Goal: Check status: Check status

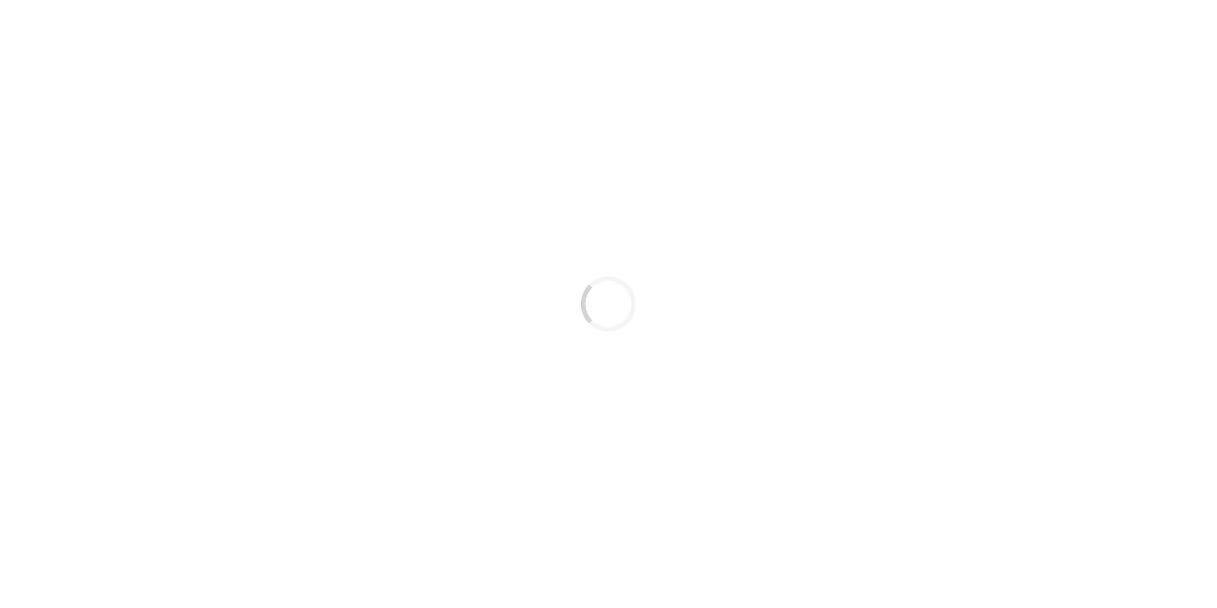
drag, startPoint x: 927, startPoint y: 425, endPoint x: 907, endPoint y: 413, distance: 23.9
click at [926, 420] on div "Loading..." at bounding box center [608, 304] width 1217 height 608
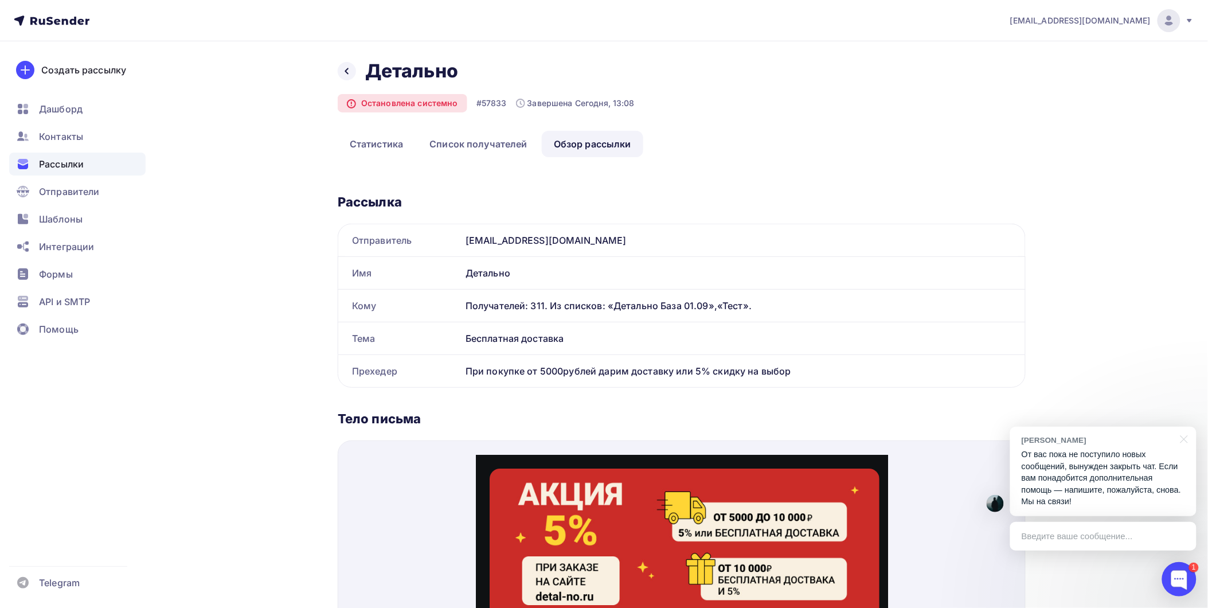
click at [1078, 488] on p "От вас пока не поступило новых сообщений, вынужден закрыть чат. Если вам понадо…" at bounding box center [1102, 477] width 163 height 59
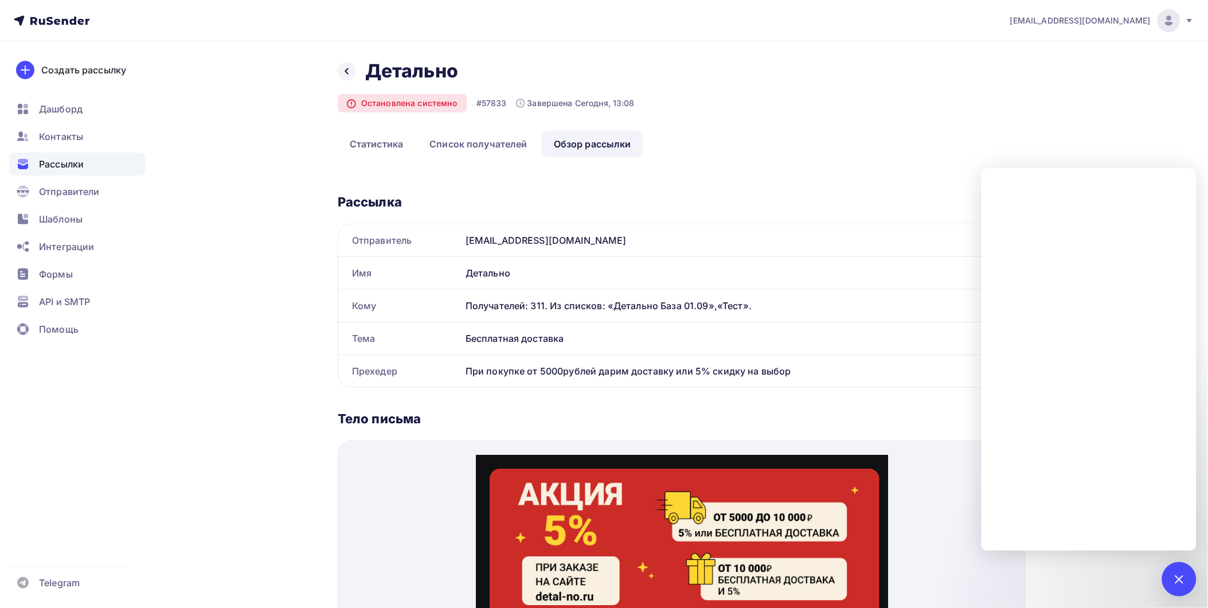
click at [73, 166] on span "Рассылки" at bounding box center [61, 164] width 45 height 14
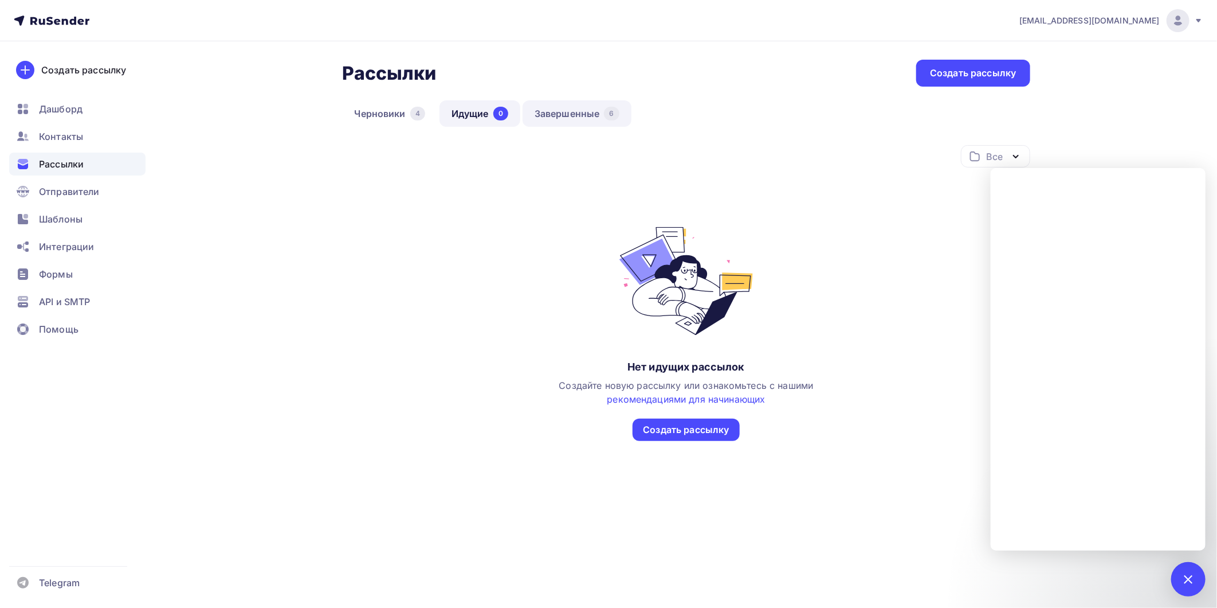
click at [599, 111] on link "Завершенные 6" at bounding box center [577, 113] width 109 height 26
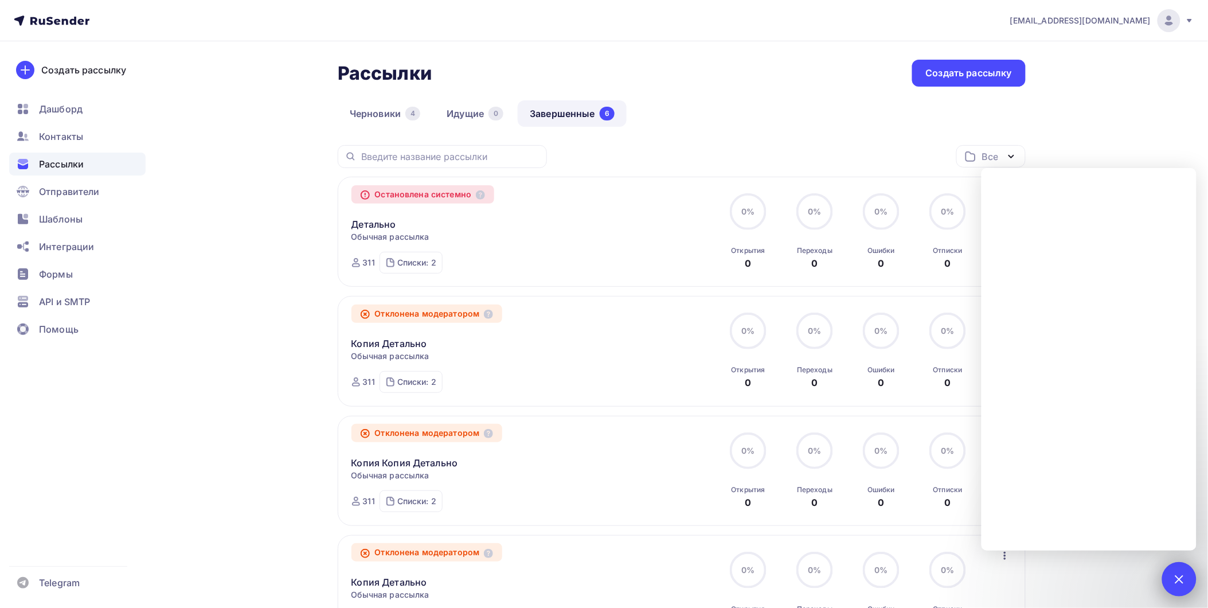
click at [1174, 567] on div "1" at bounding box center [1179, 579] width 34 height 34
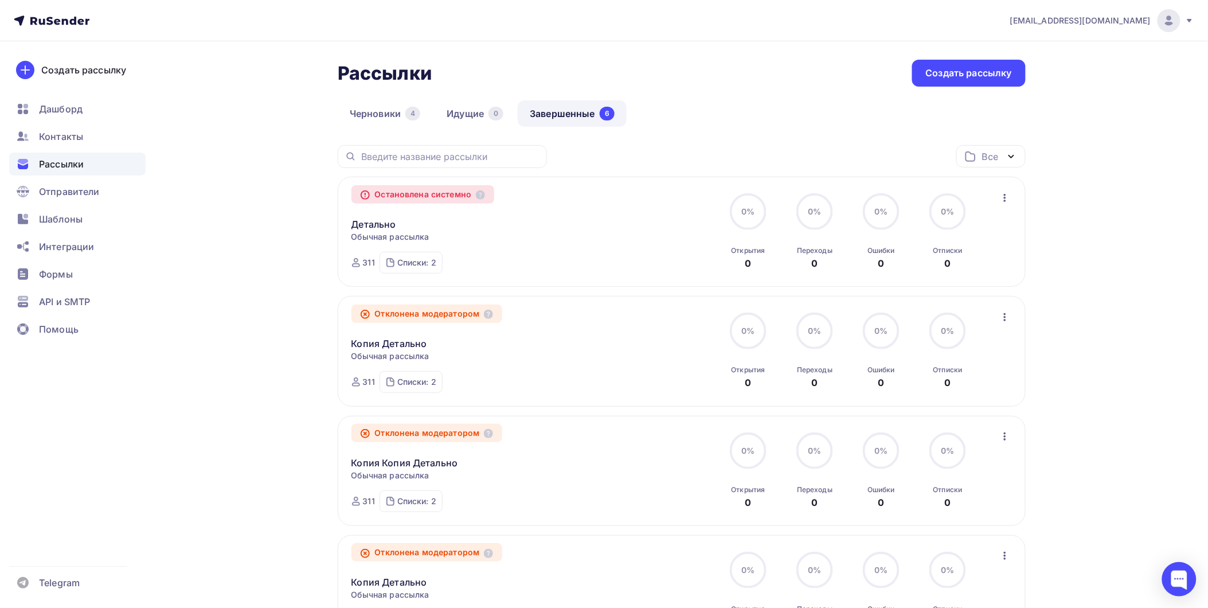
click at [416, 228] on div "Детально Копировать в новую" at bounding box center [481, 217] width 261 height 28
click at [480, 196] on icon at bounding box center [480, 194] width 9 height 9
click at [440, 195] on div "Остановлена системно" at bounding box center [422, 194] width 143 height 18
click at [369, 195] on icon at bounding box center [365, 195] width 8 height 8
click at [370, 222] on link "Детально" at bounding box center [373, 224] width 45 height 14
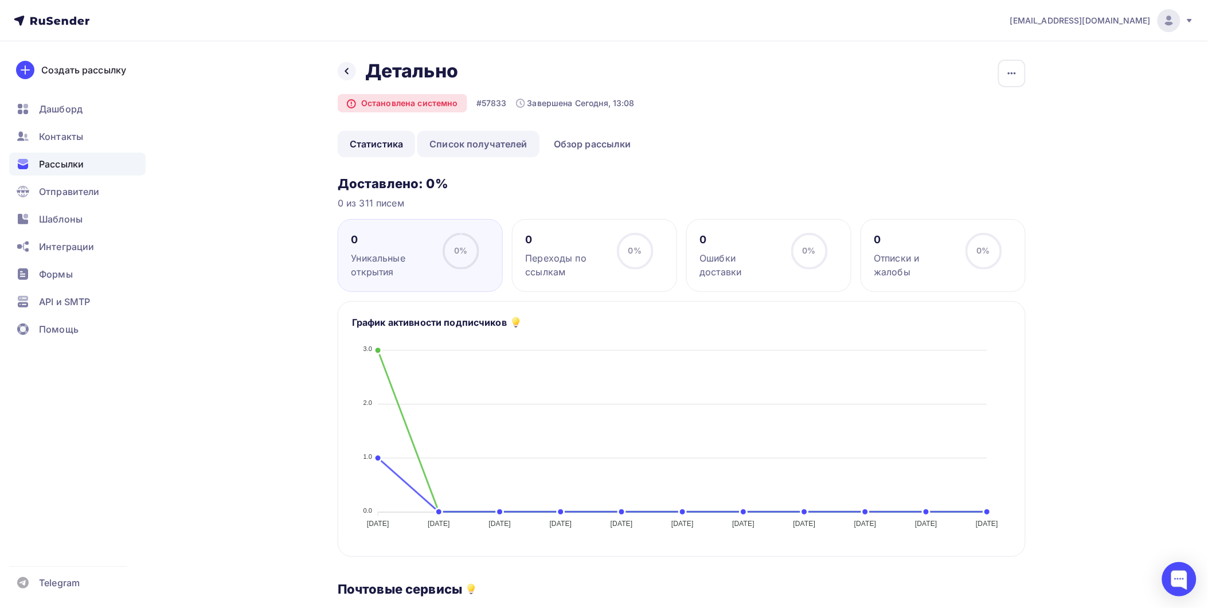
click at [495, 144] on link "Список получателей" at bounding box center [478, 144] width 122 height 26
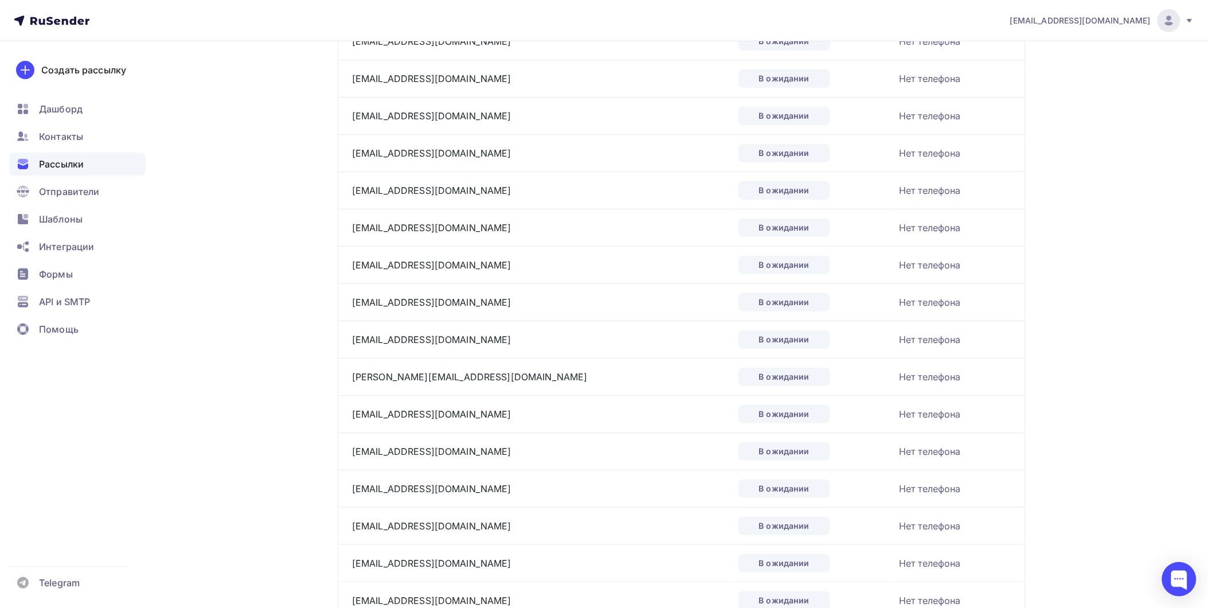
scroll to position [1590, 0]
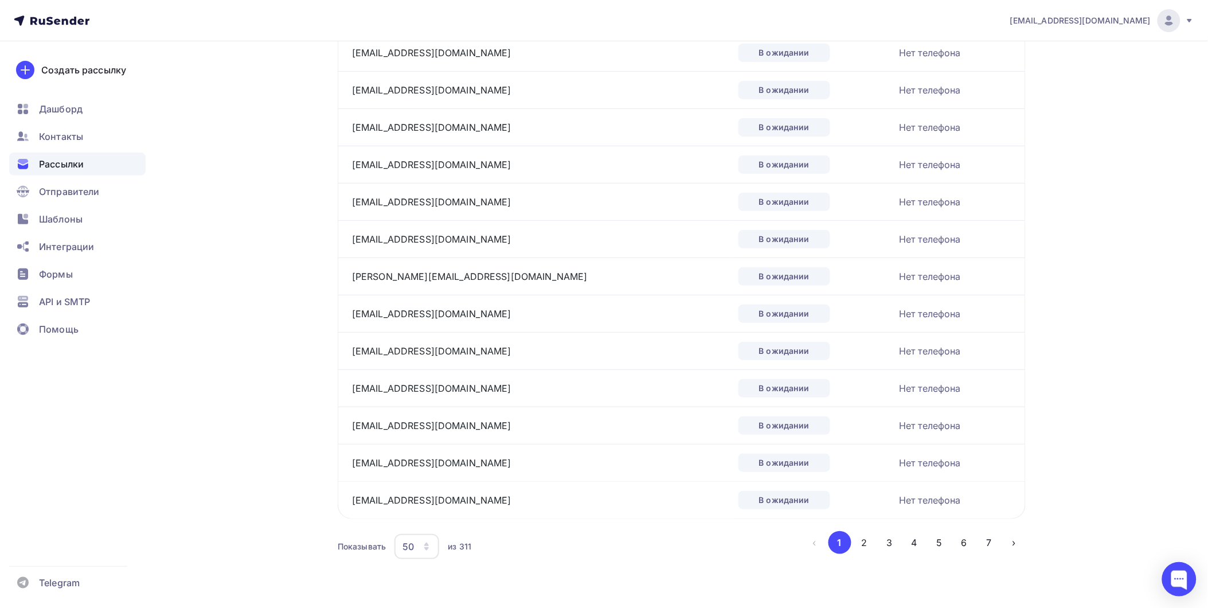
click at [1006, 539] on button "›" at bounding box center [1013, 542] width 23 height 23
click at [1009, 541] on button "›" at bounding box center [1013, 542] width 23 height 23
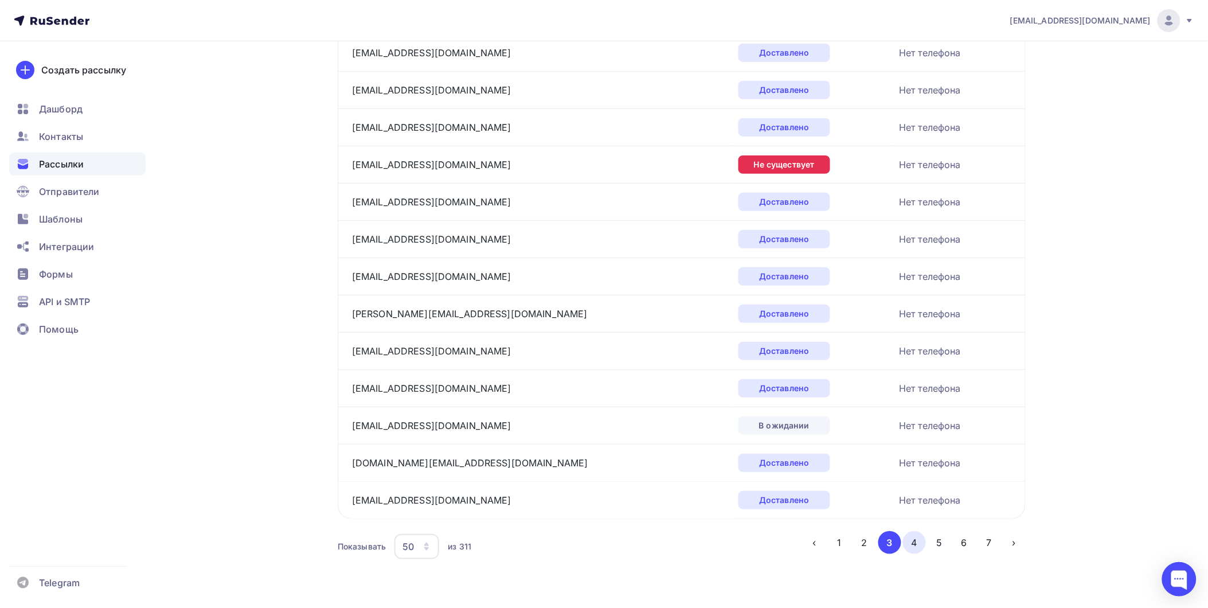
click at [915, 540] on button "4" at bounding box center [914, 542] width 23 height 23
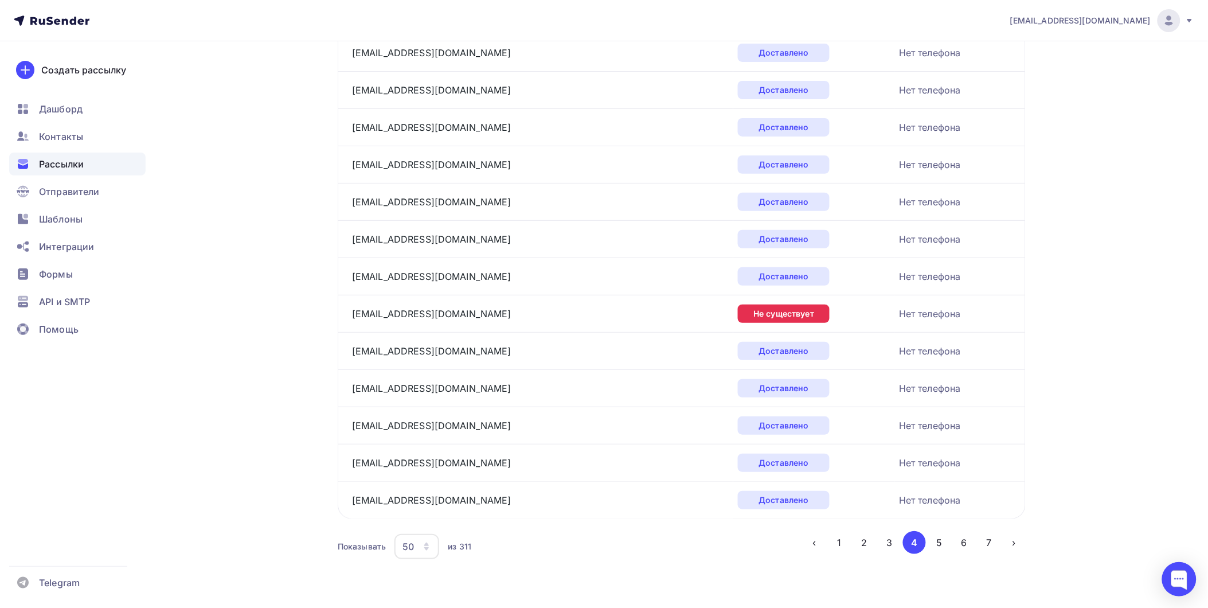
click at [97, 162] on div "Рассылки" at bounding box center [77, 163] width 136 height 23
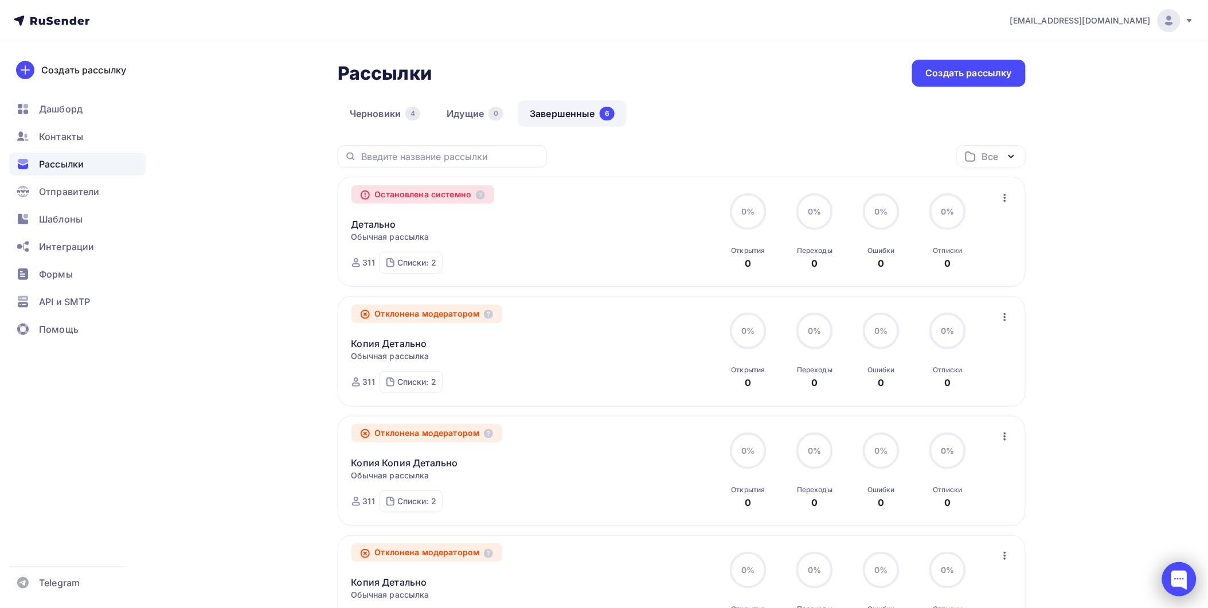
click at [1170, 577] on div at bounding box center [1179, 579] width 34 height 34
click at [1005, 191] on icon "button" at bounding box center [1005, 198] width 14 height 14
drag, startPoint x: 635, startPoint y: 212, endPoint x: 600, endPoint y: 209, distance: 35.1
click at [635, 212] on div "Остановлена системно Детально Копировать в новую Обычная рассылка Завершена Сег…" at bounding box center [681, 231] width 661 height 83
click at [385, 221] on link "Детально" at bounding box center [373, 224] width 45 height 14
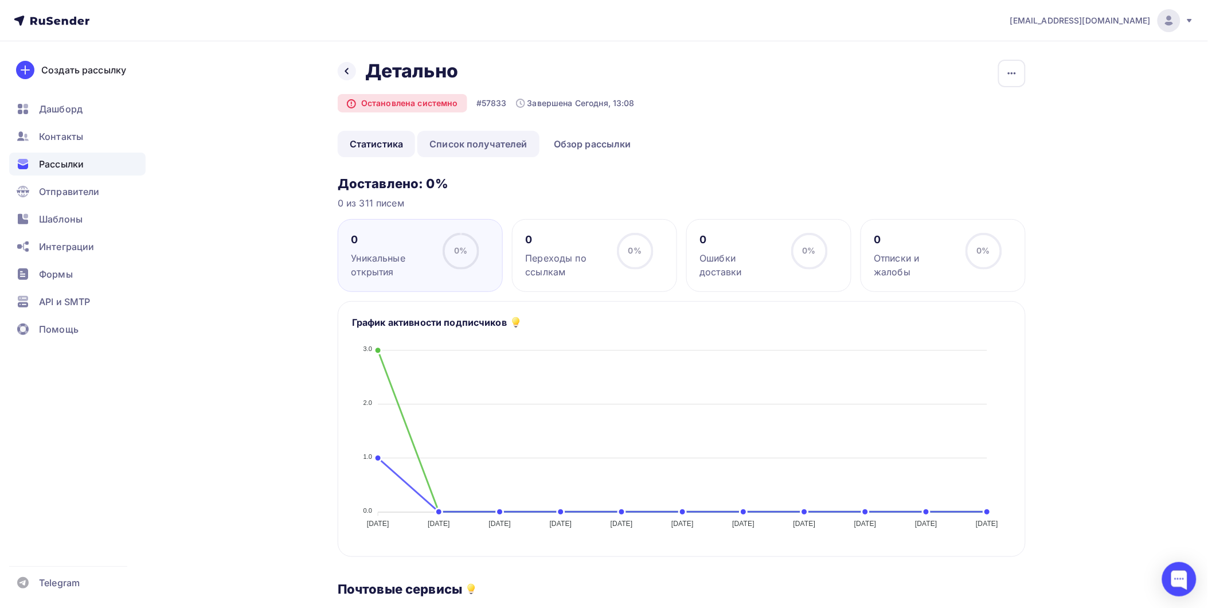
click at [501, 146] on link "Список получателей" at bounding box center [478, 144] width 122 height 26
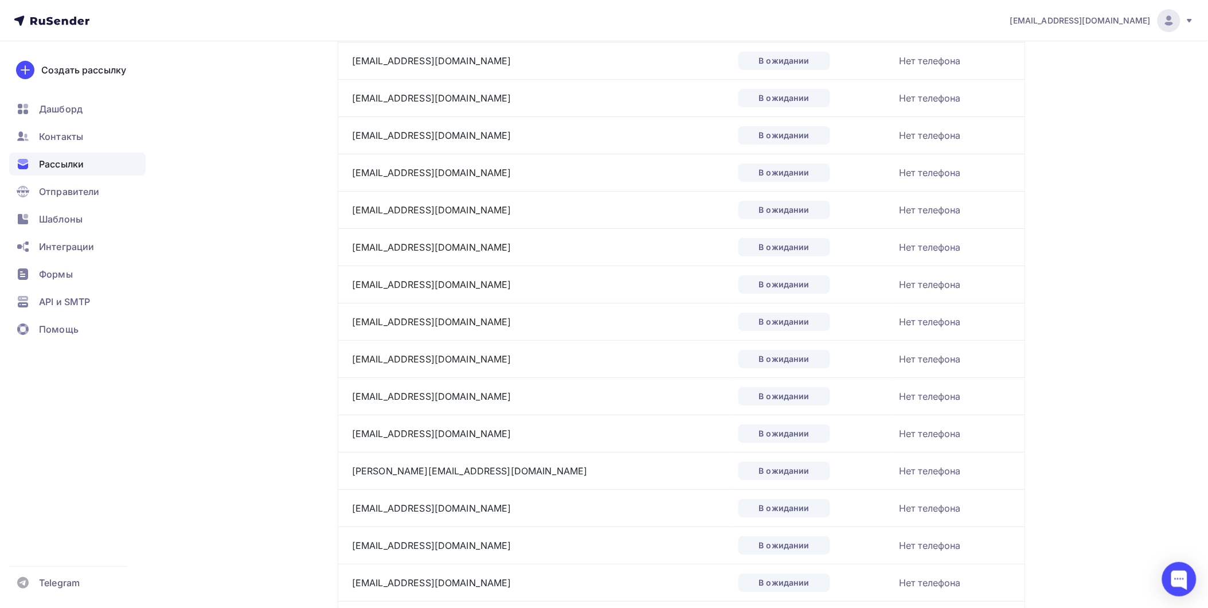
scroll to position [1590, 0]
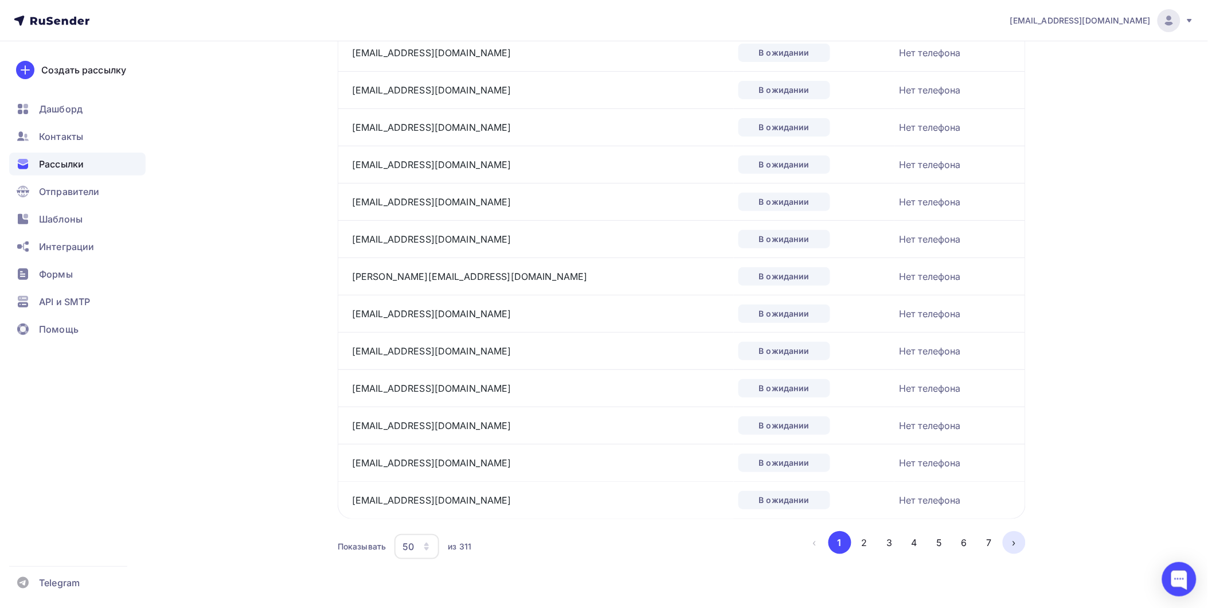
click at [1005, 539] on button "›" at bounding box center [1013, 542] width 23 height 23
click at [428, 546] on icon "button" at bounding box center [426, 543] width 5 height 3
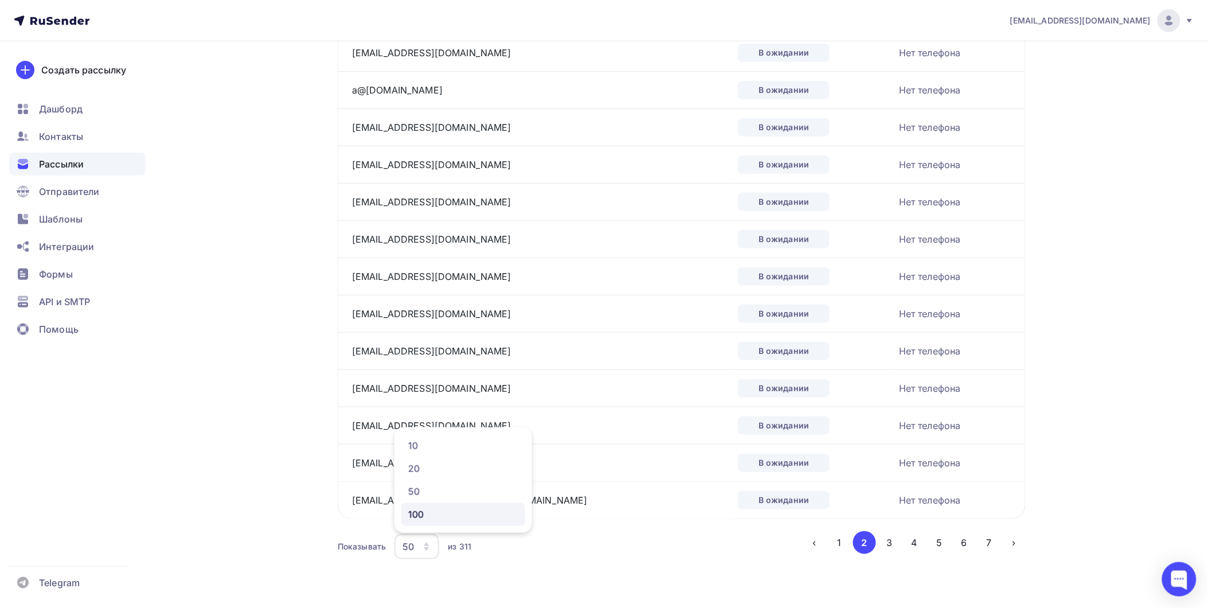
click at [437, 516] on div "100" at bounding box center [463, 514] width 110 height 14
click at [938, 539] on button "2" at bounding box center [939, 542] width 23 height 23
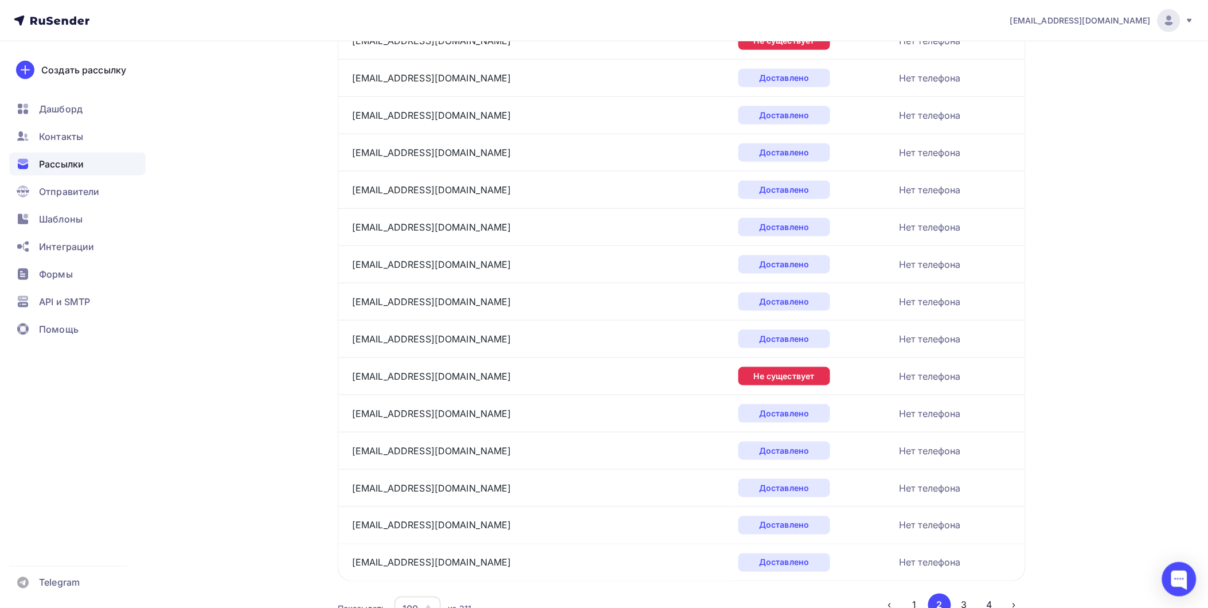
scroll to position [3455, 0]
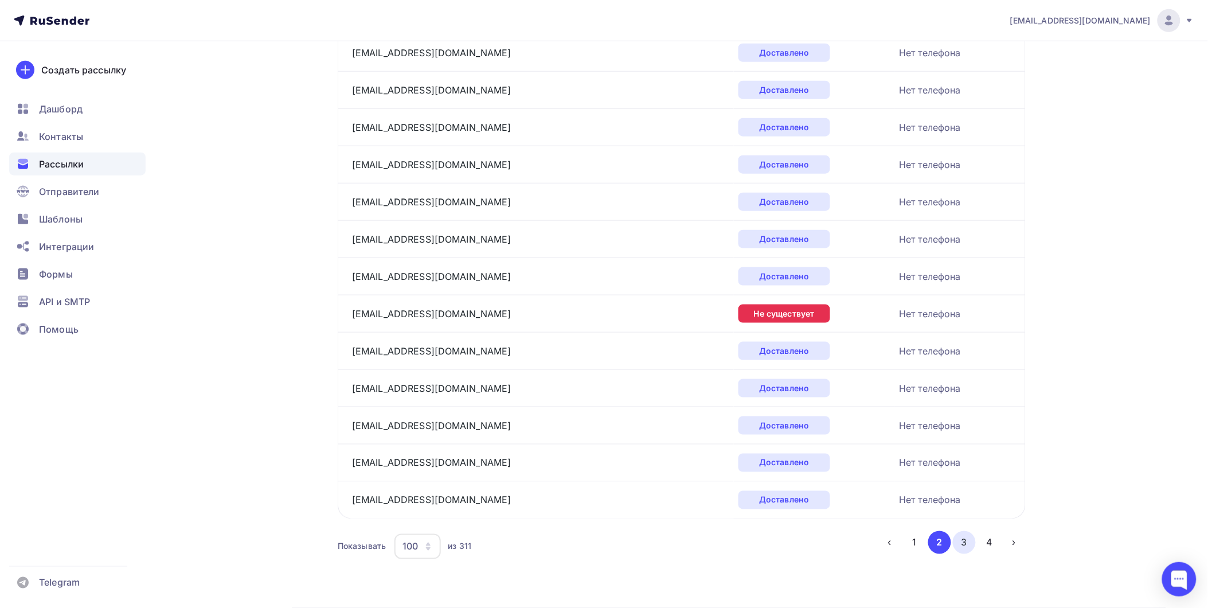
click at [962, 537] on button "3" at bounding box center [964, 542] width 23 height 23
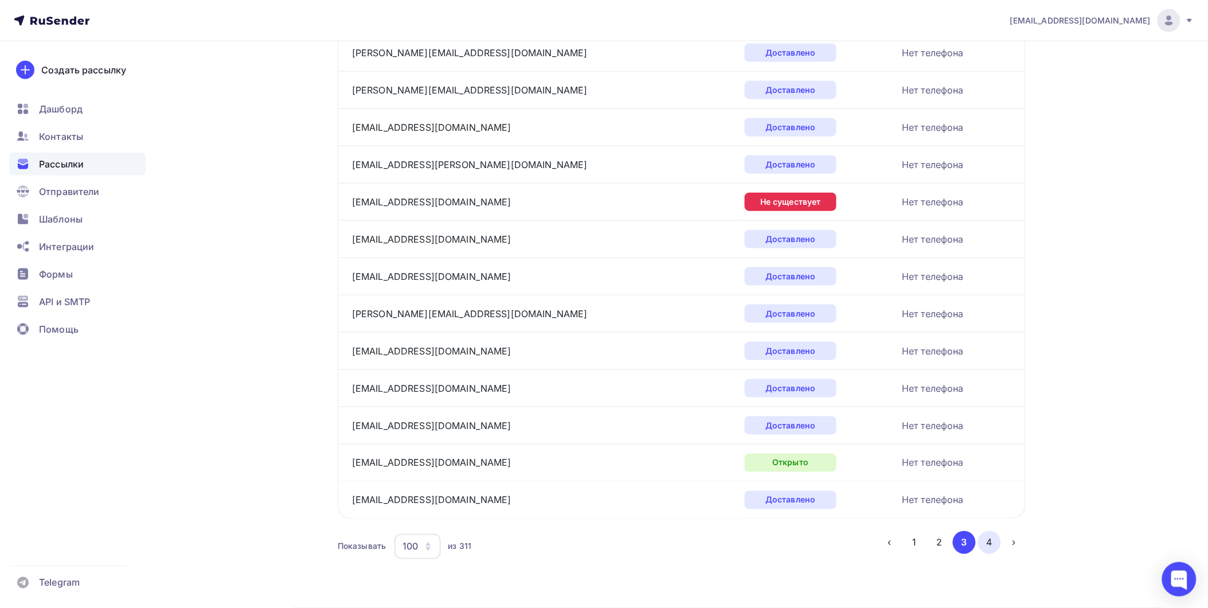
click at [987, 543] on button "4" at bounding box center [989, 542] width 23 height 23
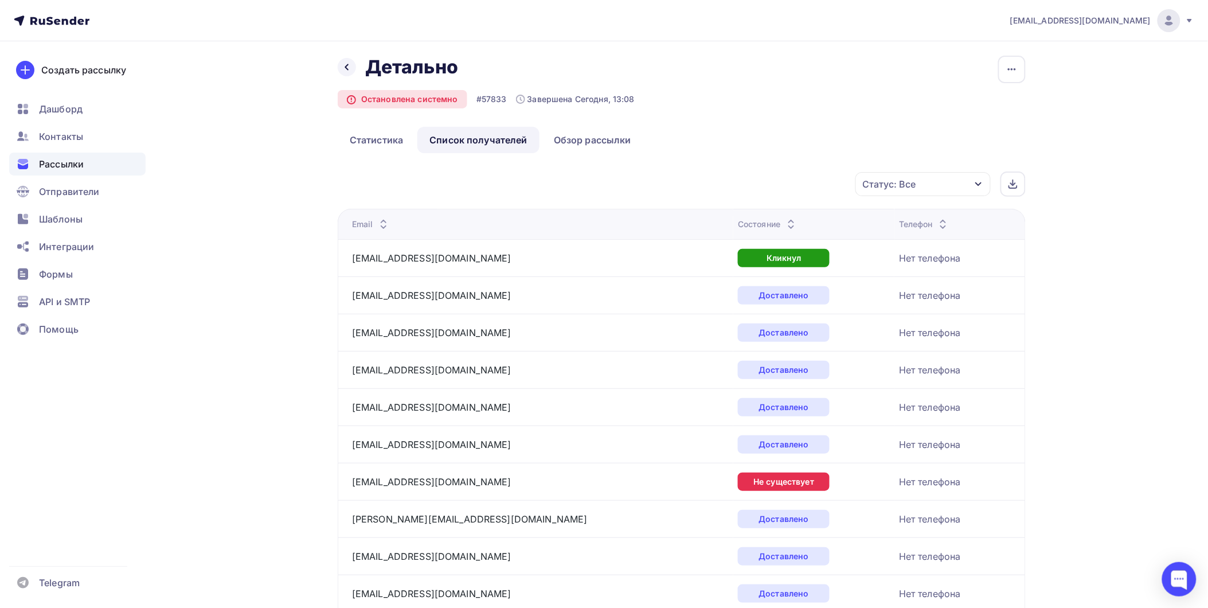
scroll to position [0, 0]
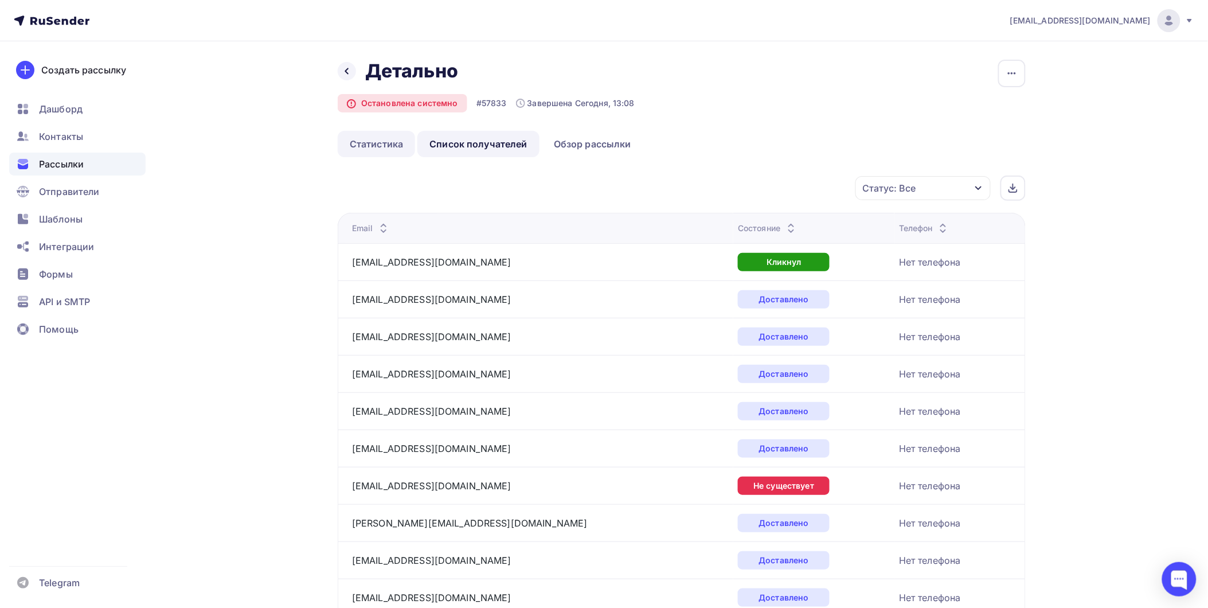
click at [382, 135] on link "Статистика" at bounding box center [376, 144] width 77 height 26
